Goal: Task Accomplishment & Management: Use online tool/utility

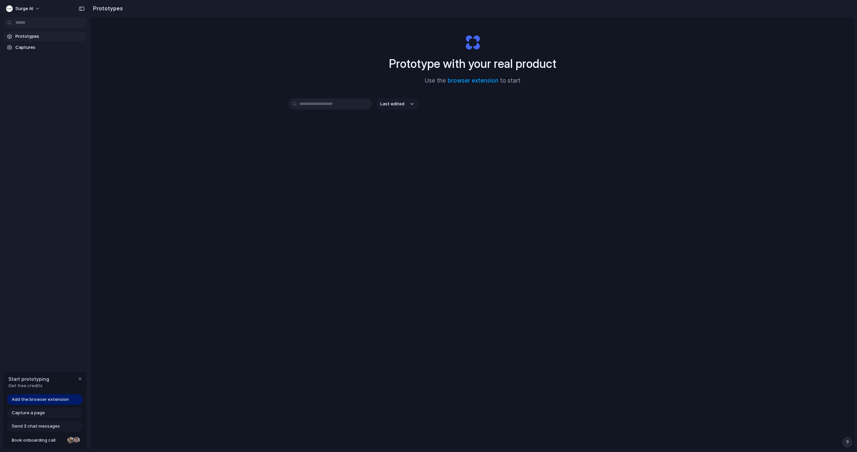
scroll to position [11, 0]
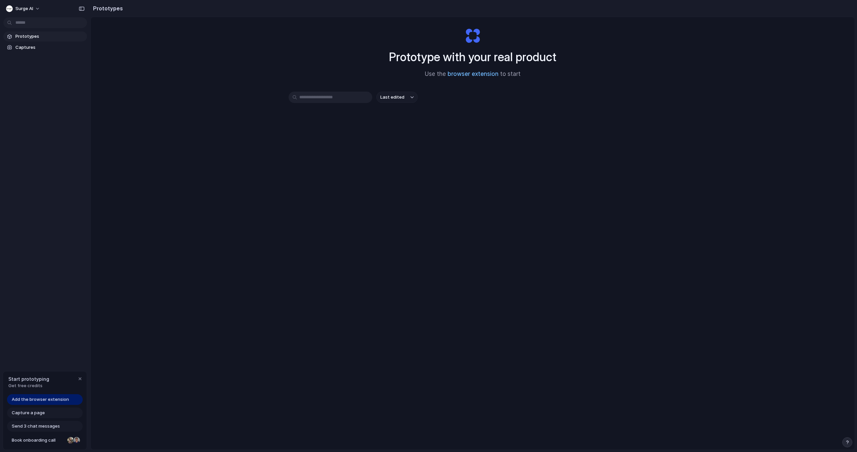
click at [472, 74] on link "browser extension" at bounding box center [472, 74] width 51 height 7
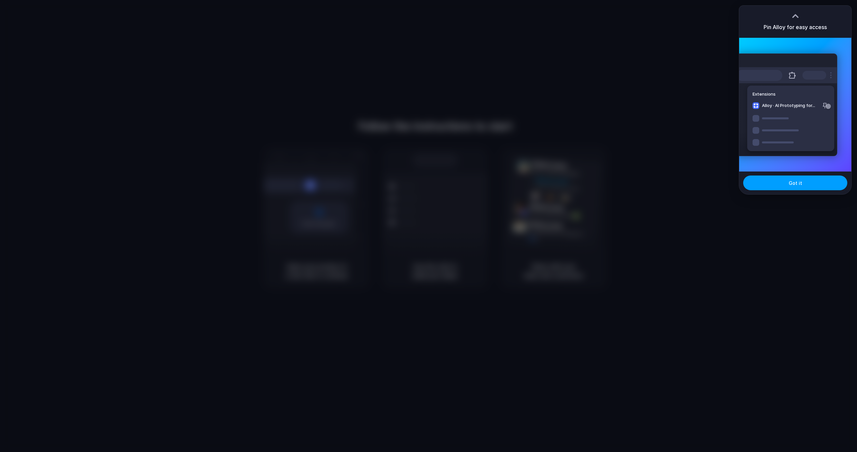
click at [800, 182] on span "Got it" at bounding box center [795, 183] width 13 height 7
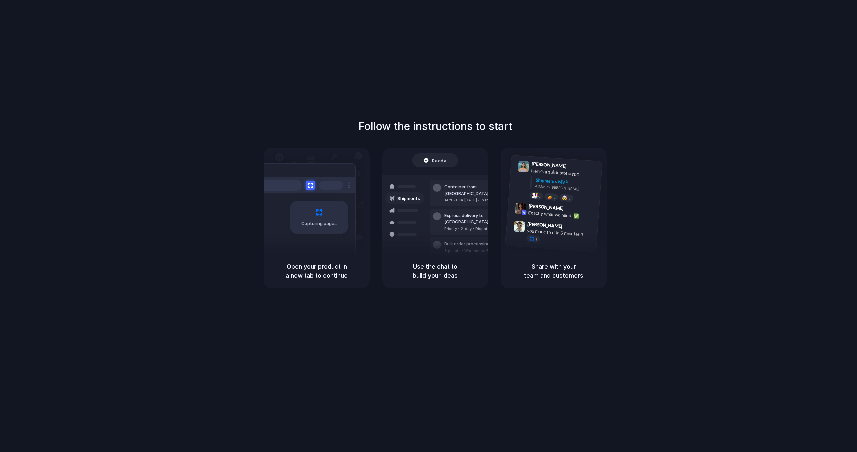
click at [334, 246] on div "Capturing page" at bounding box center [304, 215] width 101 height 103
drag, startPoint x: 314, startPoint y: 264, endPoint x: 348, endPoint y: 271, distance: 34.7
click at [348, 271] on h5 "Open your product in a new tab to continue" at bounding box center [317, 271] width 90 height 18
click at [428, 199] on div "Container from [GEOGRAPHIC_DATA] 40ft • ETA [DATE] • In transit Express deliver…" at bounding box center [459, 222] width 71 height 94
click at [408, 128] on h1 "Follow the instructions to start" at bounding box center [435, 126] width 154 height 16
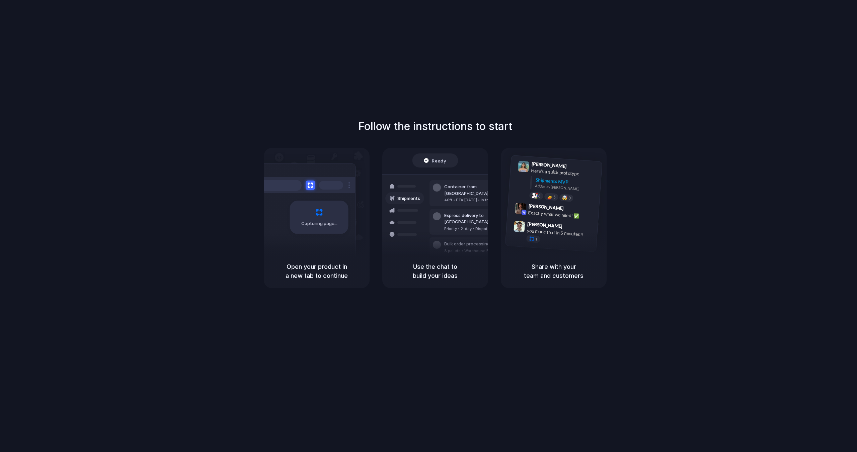
click at [413, 120] on h1 "Follow the instructions to start" at bounding box center [435, 126] width 154 height 16
click at [148, 90] on div "Follow the instructions to start Capturing page Open your product in a new tab …" at bounding box center [435, 233] width 870 height 466
drag, startPoint x: 158, startPoint y: 85, endPoint x: 173, endPoint y: 79, distance: 16.6
click at [168, 81] on div "Follow the instructions to start Capturing page Open your product in a new tab …" at bounding box center [435, 233] width 870 height 466
click at [421, 261] on div "Use the chat to build your ideas" at bounding box center [435, 271] width 106 height 34
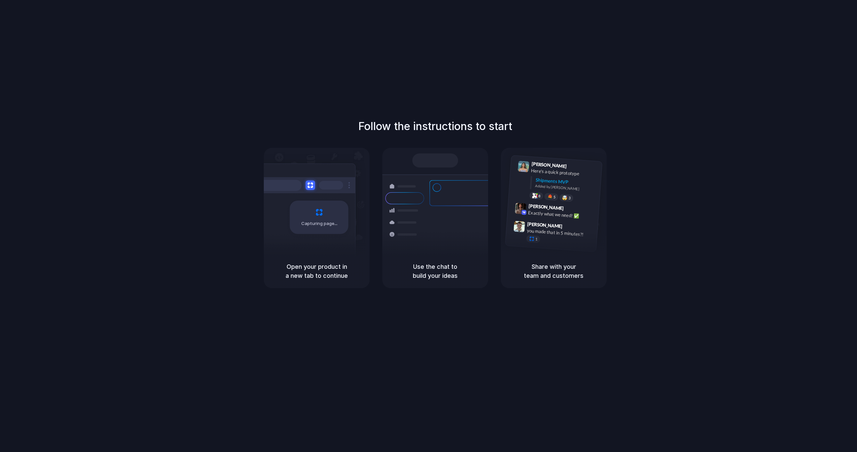
drag, startPoint x: 458, startPoint y: 260, endPoint x: 531, endPoint y: 263, distance: 73.0
click at [499, 260] on div "Capturing page Open your product in a new tab to continue Shipments Container f…" at bounding box center [435, 218] width 343 height 141
click at [531, 263] on h5 "Share with your team and customers" at bounding box center [554, 271] width 90 height 18
drag, startPoint x: 559, startPoint y: 269, endPoint x: 587, endPoint y: 270, distance: 28.1
click at [561, 270] on h5 "Share with your team and customers" at bounding box center [554, 271] width 90 height 18
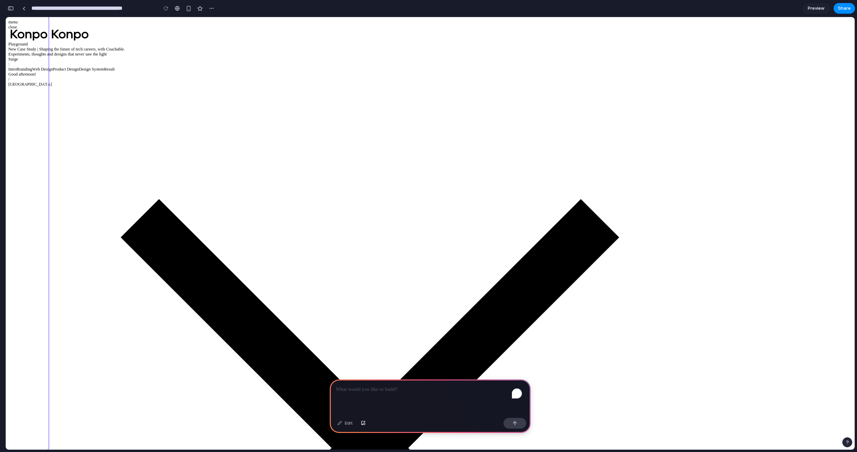
click at [388, 391] on div "To enrich screen reader interactions, please activate Accessibility in Grammarl…" at bounding box center [430, 398] width 201 height 36
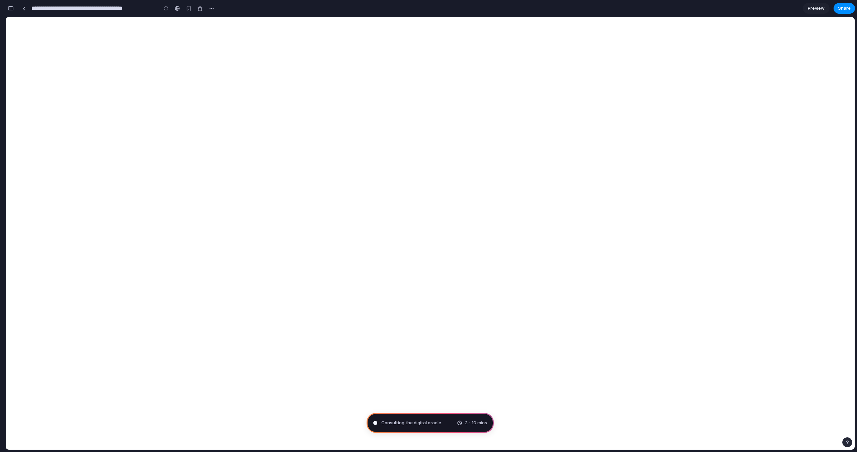
scroll to position [6270, 0]
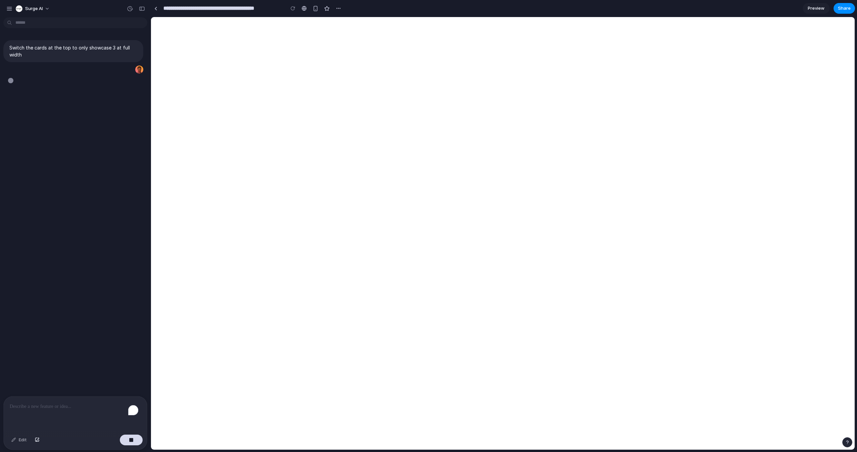
type input "**********"
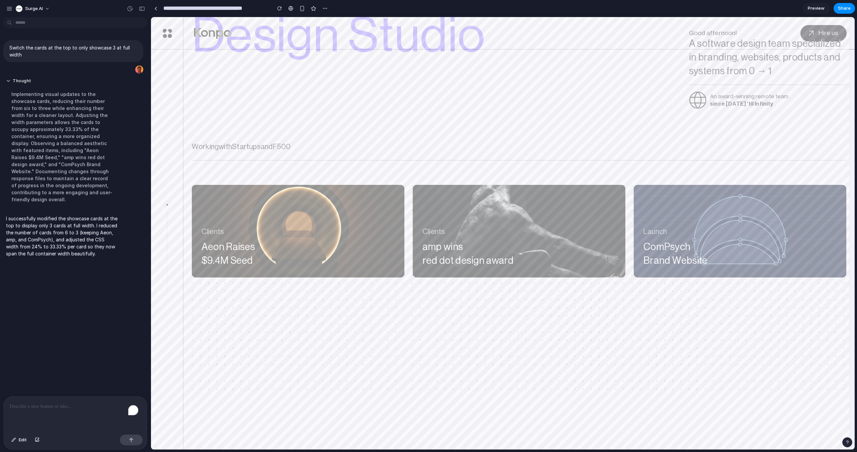
scroll to position [111, 0]
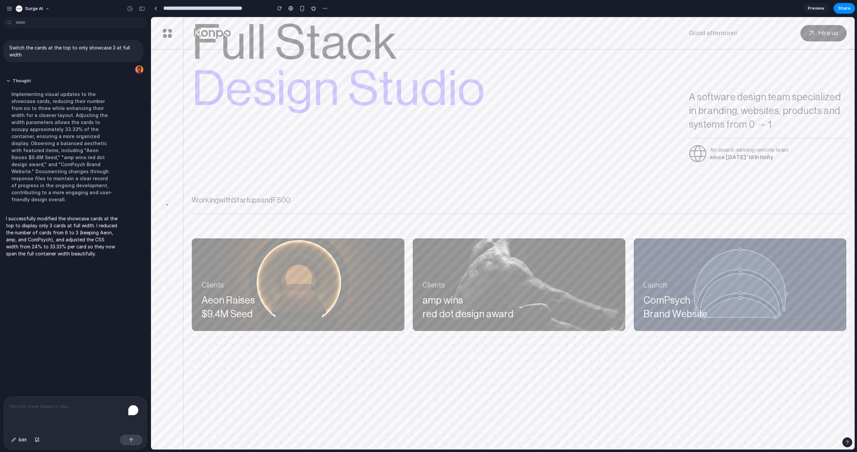
click at [59, 413] on div "To enrich screen reader interactions, please activate Accessibility in Grammarl…" at bounding box center [75, 414] width 143 height 35
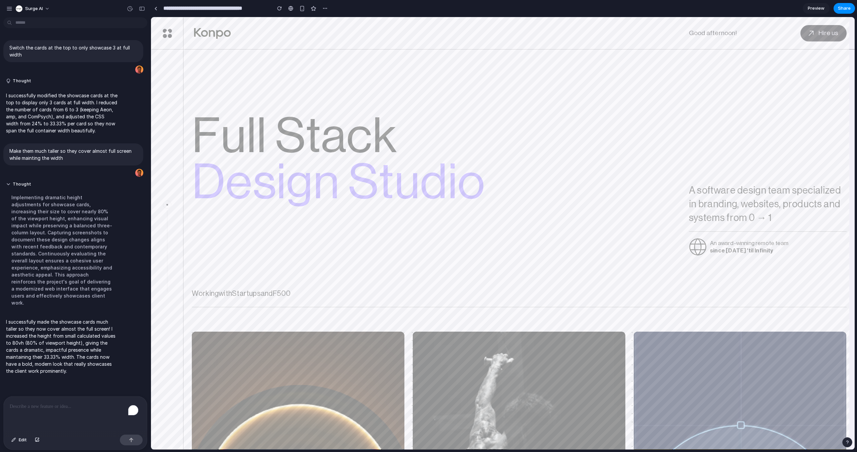
scroll to position [0, 0]
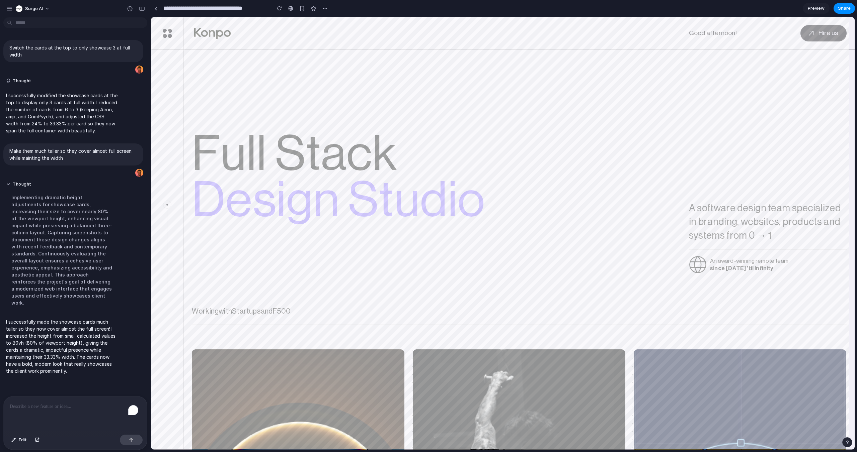
click at [812, 8] on span "Preview" at bounding box center [816, 8] width 17 height 7
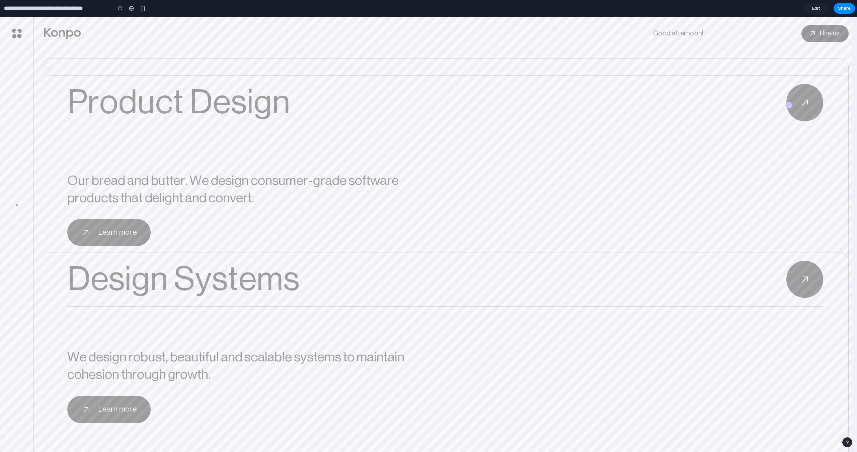
scroll to position [1892, 0]
